Goal: Task Accomplishment & Management: Manage account settings

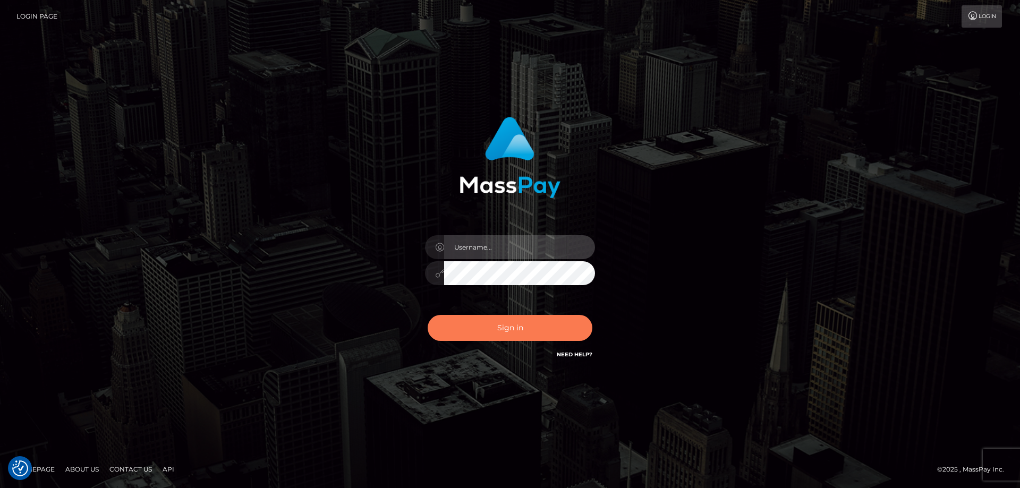
type input "tinekeb"
click at [505, 325] on button "Sign in" at bounding box center [509, 328] width 165 height 26
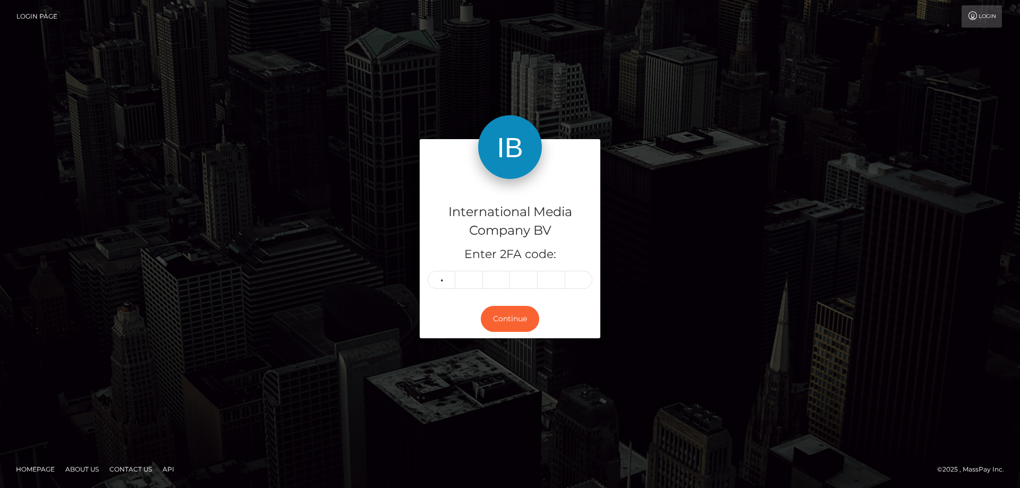
type input "2"
type input "6"
type input "0"
type input "7"
type input "9"
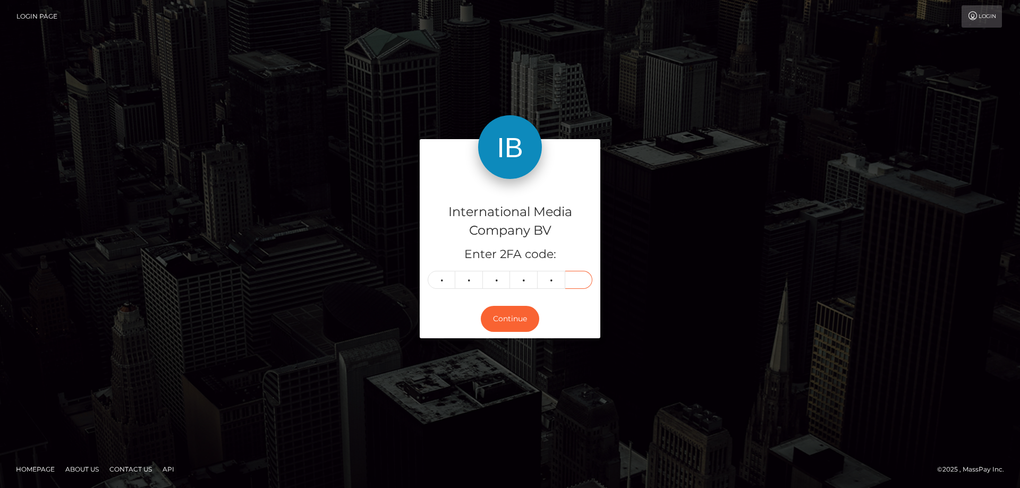
type input "5"
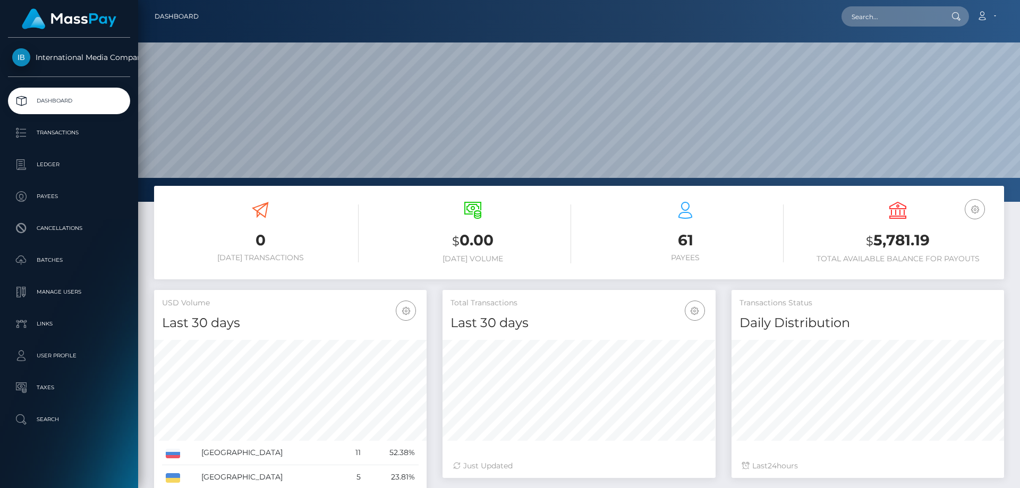
scroll to position [189, 273]
click at [48, 258] on p "Batches" at bounding box center [69, 260] width 114 height 16
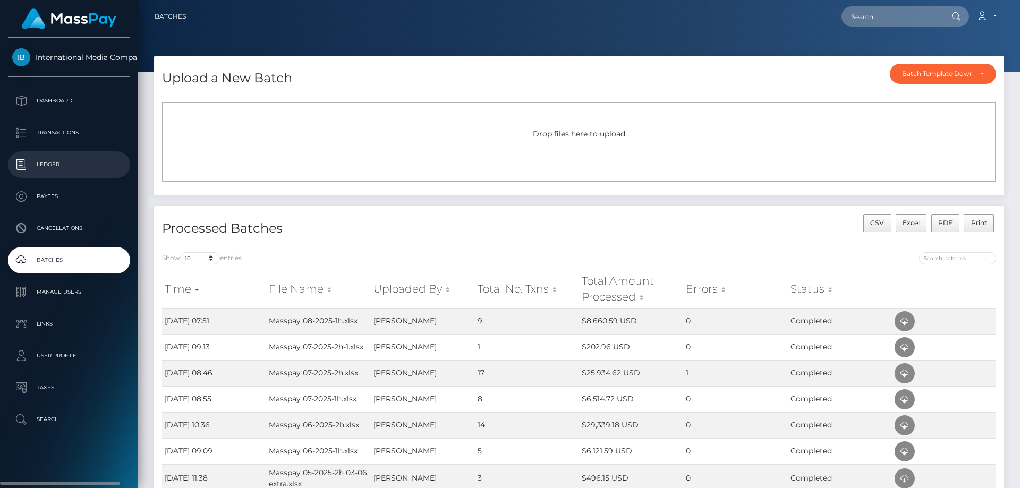
click at [50, 161] on p "Ledger" at bounding box center [69, 165] width 114 height 16
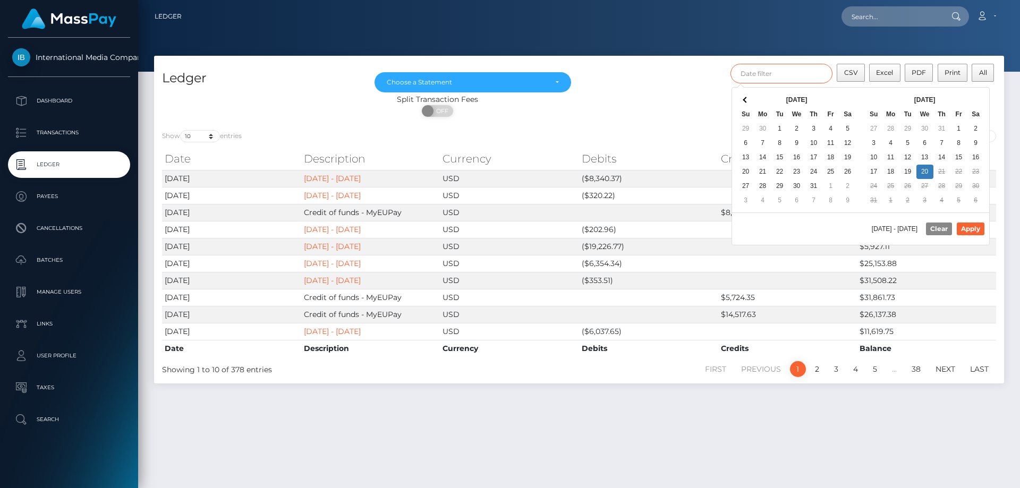
click at [785, 66] on input "text" at bounding box center [781, 74] width 102 height 20
click at [782, 71] on input "text" at bounding box center [781, 74] width 102 height 20
click at [969, 226] on button "Apply" at bounding box center [970, 228] width 28 height 13
type input "08/12/2025 - 08/20/2025"
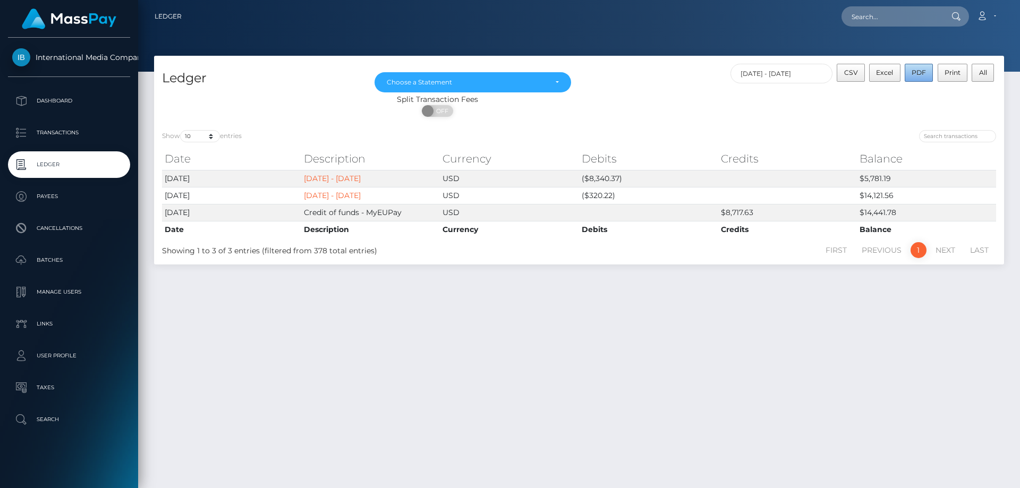
click at [920, 72] on span "PDF" at bounding box center [918, 72] width 14 height 8
click at [47, 98] on p "Dashboard" at bounding box center [69, 101] width 114 height 16
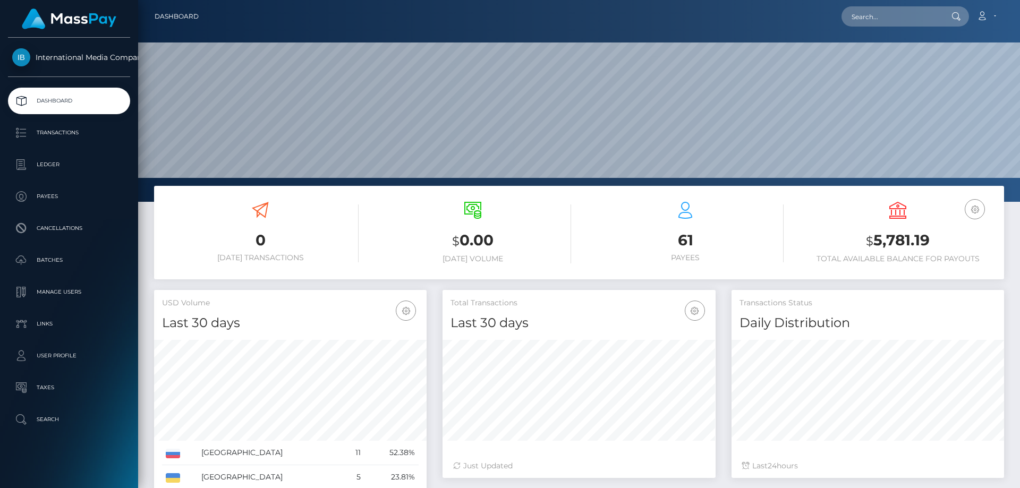
scroll to position [189, 273]
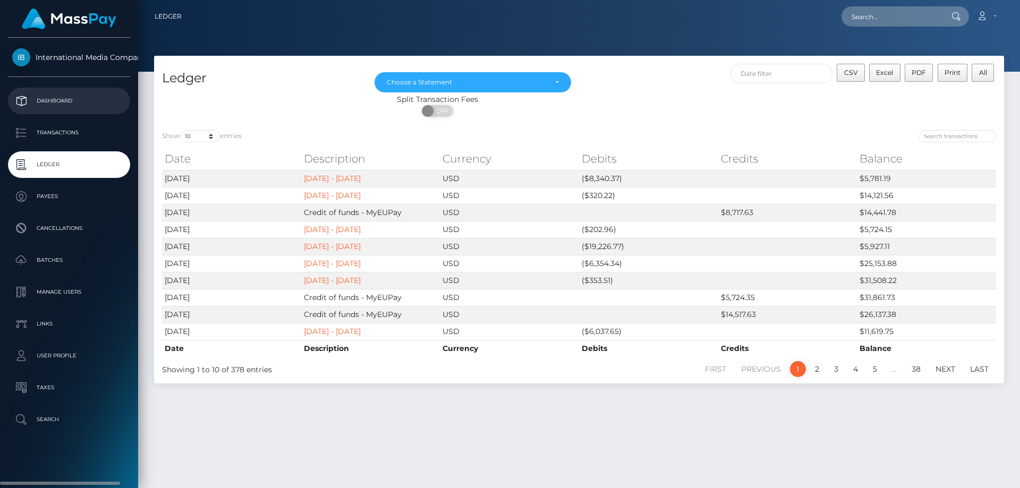
click at [52, 98] on p "Dashboard" at bounding box center [69, 101] width 114 height 16
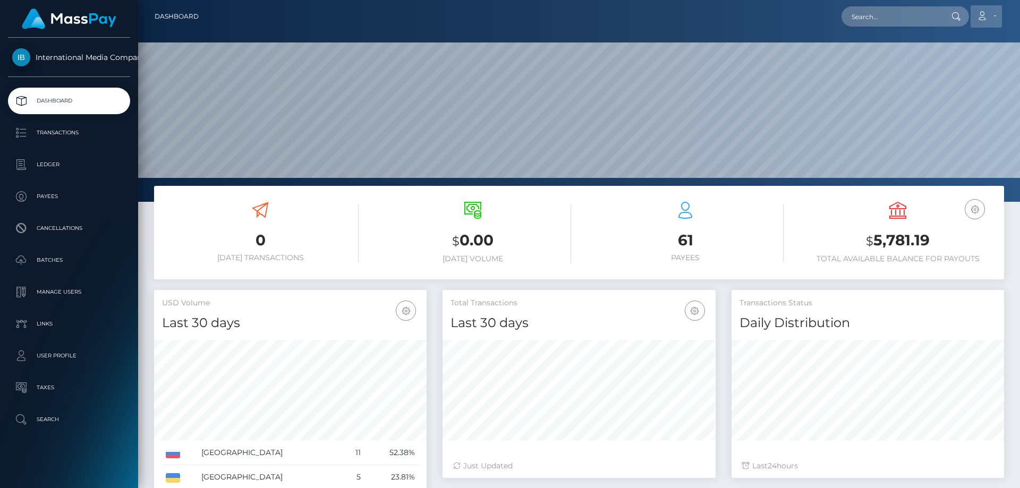
scroll to position [189, 273]
click at [980, 14] on icon at bounding box center [981, 16] width 11 height 8
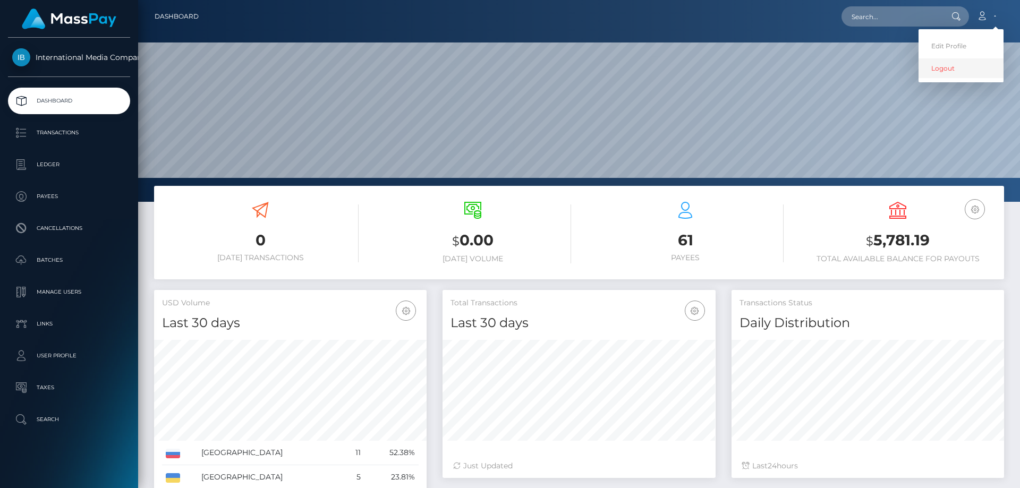
click at [945, 70] on link "Logout" at bounding box center [960, 68] width 85 height 20
